Goal: Information Seeking & Learning: Check status

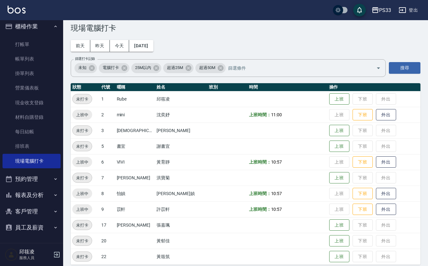
scroll to position [17, 0]
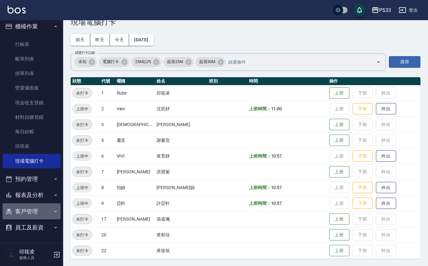
click at [34, 206] on button "客戶管理" at bounding box center [32, 211] width 58 height 16
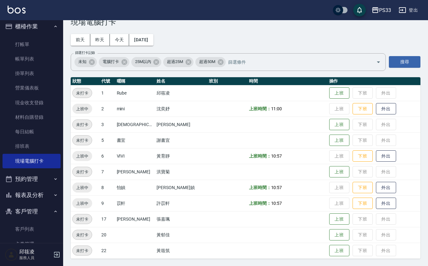
click at [36, 206] on button "客戶管理" at bounding box center [32, 211] width 58 height 16
click at [37, 193] on button "報表及分析" at bounding box center [32, 195] width 58 height 16
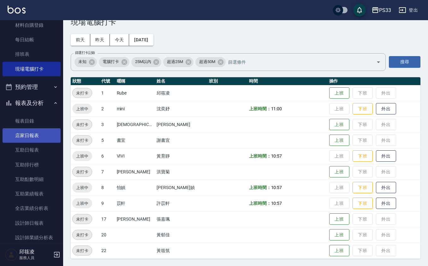
scroll to position [131, 0]
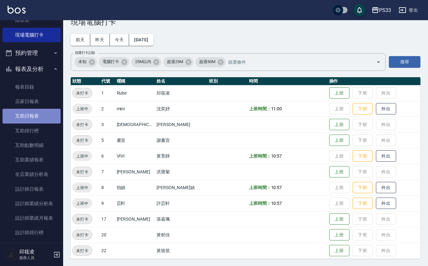
click at [36, 117] on link "互助日報表" at bounding box center [32, 116] width 58 height 15
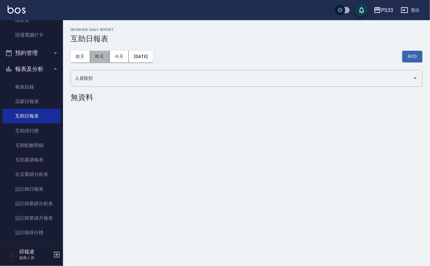
click at [101, 56] on button "昨天" at bounding box center [100, 57] width 20 height 12
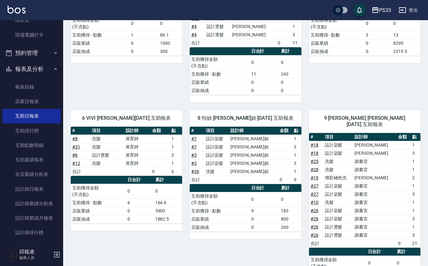
scroll to position [168, 0]
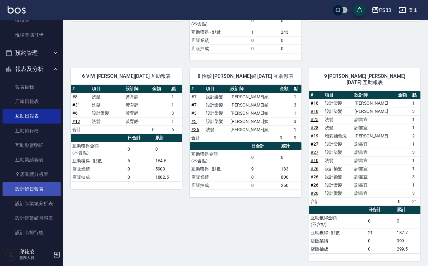
click at [42, 189] on link "設計師日報表" at bounding box center [32, 189] width 58 height 15
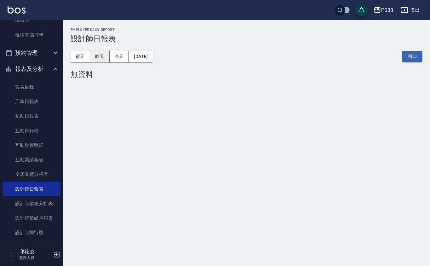
click at [97, 53] on button "昨天" at bounding box center [100, 57] width 20 height 12
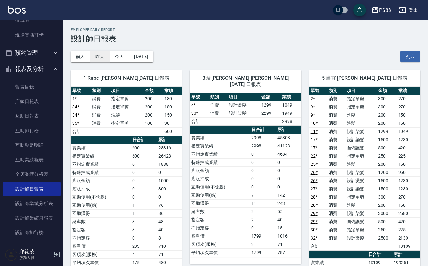
click at [103, 52] on button "昨天" at bounding box center [100, 57] width 20 height 12
click at [80, 56] on button "前天" at bounding box center [81, 57] width 20 height 12
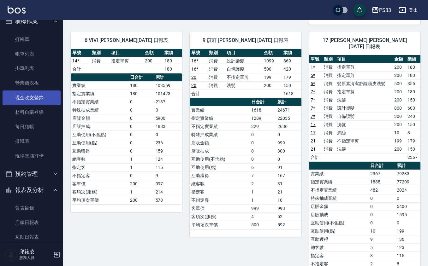
scroll to position [4, 0]
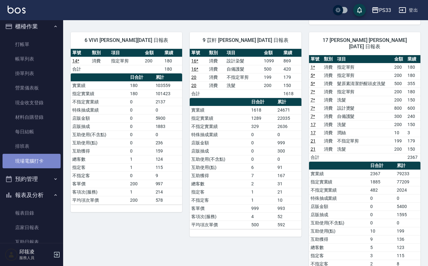
click at [45, 160] on link "現場電腦打卡" at bounding box center [32, 161] width 58 height 15
